Goal: Task Accomplishment & Management: Manage account settings

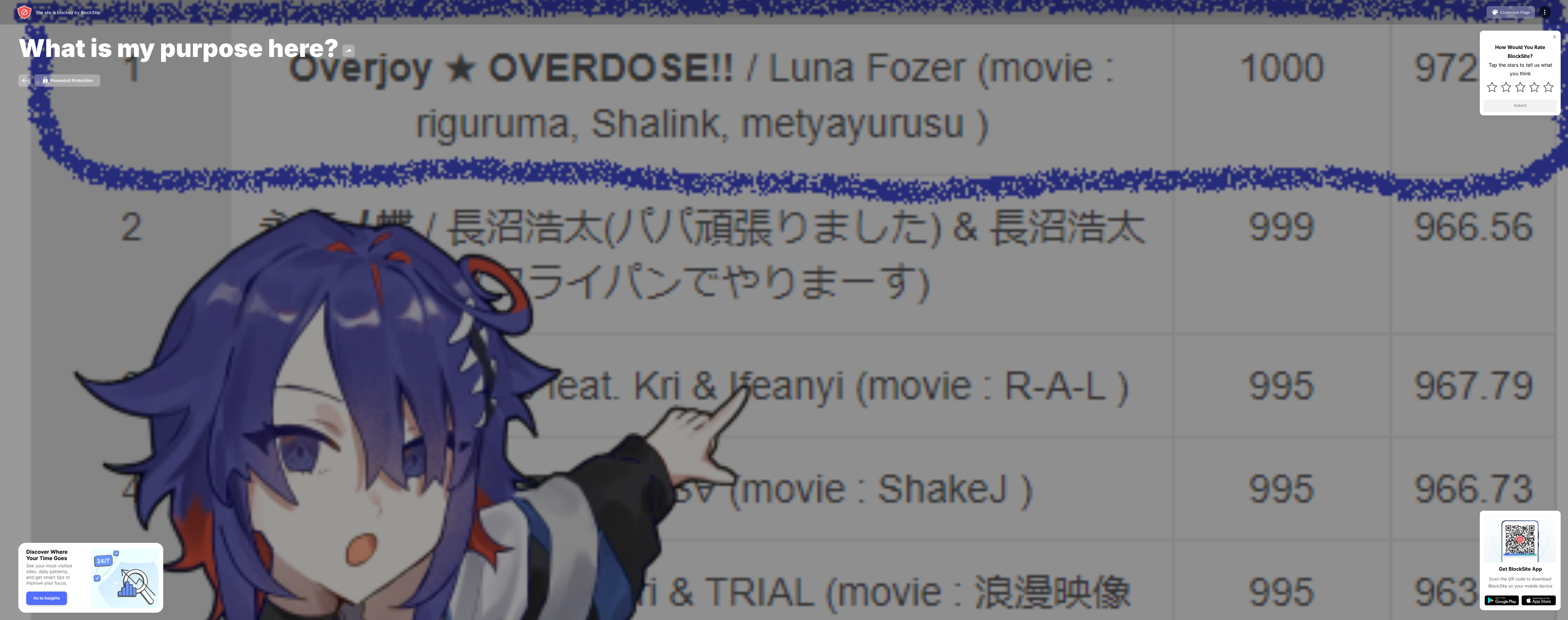
click at [1082, 527] on div at bounding box center [784, 310] width 1568 height 620
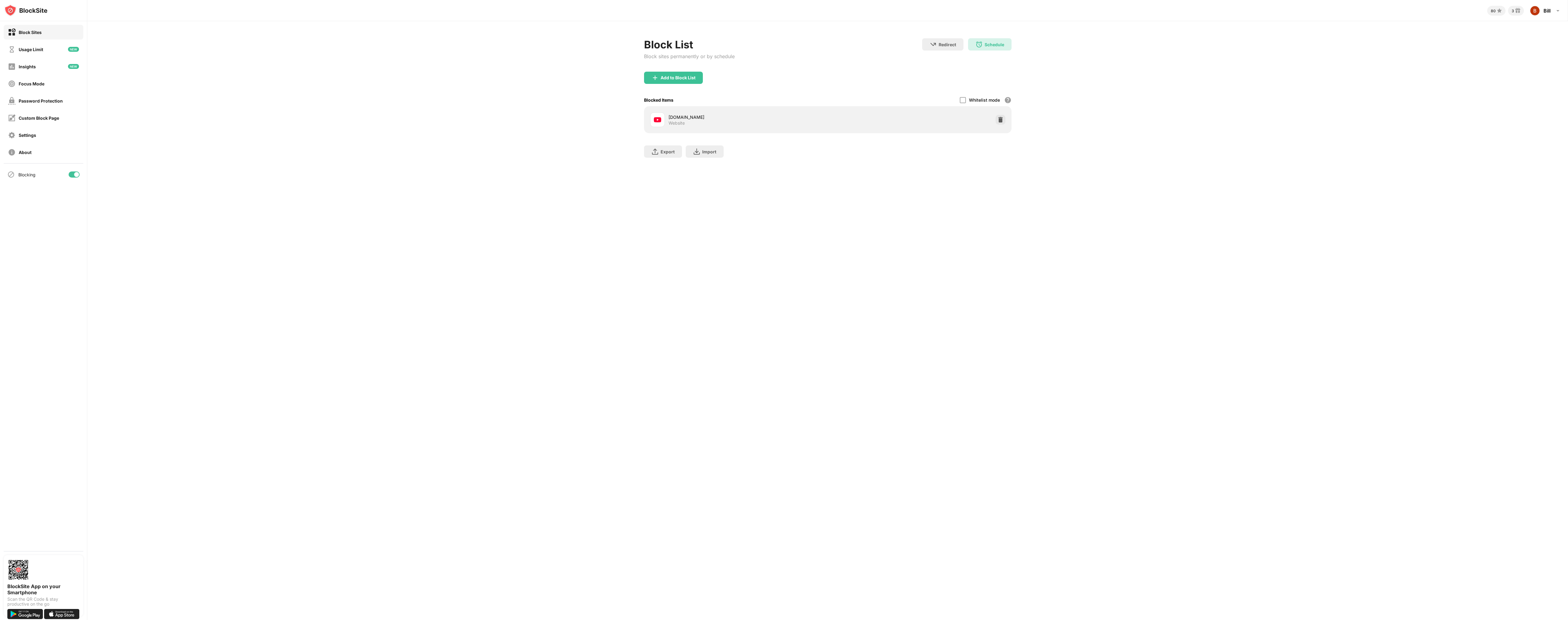
drag, startPoint x: 992, startPoint y: 128, endPoint x: 1001, endPoint y: 118, distance: 13.5
click at [992, 127] on div "[DOMAIN_NAME] Website" at bounding box center [828, 120] width 360 height 19
click at [1002, 117] on img at bounding box center [1001, 120] width 6 height 6
